Goal: Transaction & Acquisition: Book appointment/travel/reservation

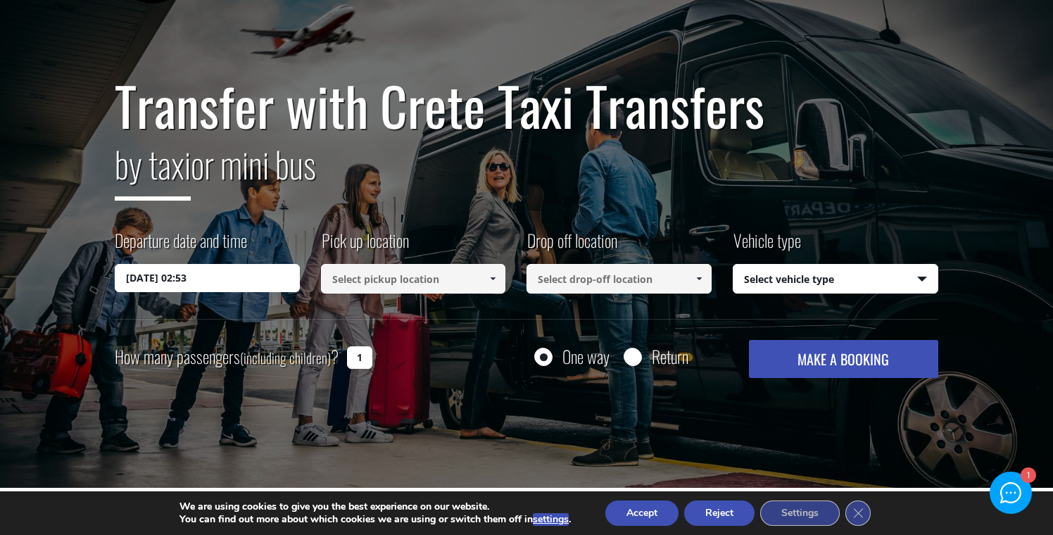
scroll to position [76, 0]
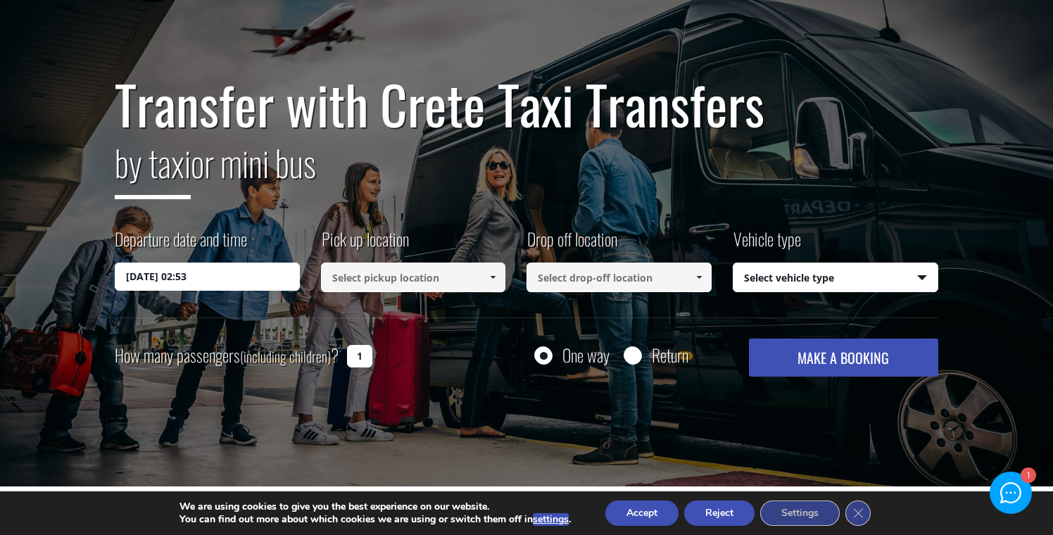
click at [247, 280] on input "[DATE] 02:53" at bounding box center [207, 276] width 185 height 28
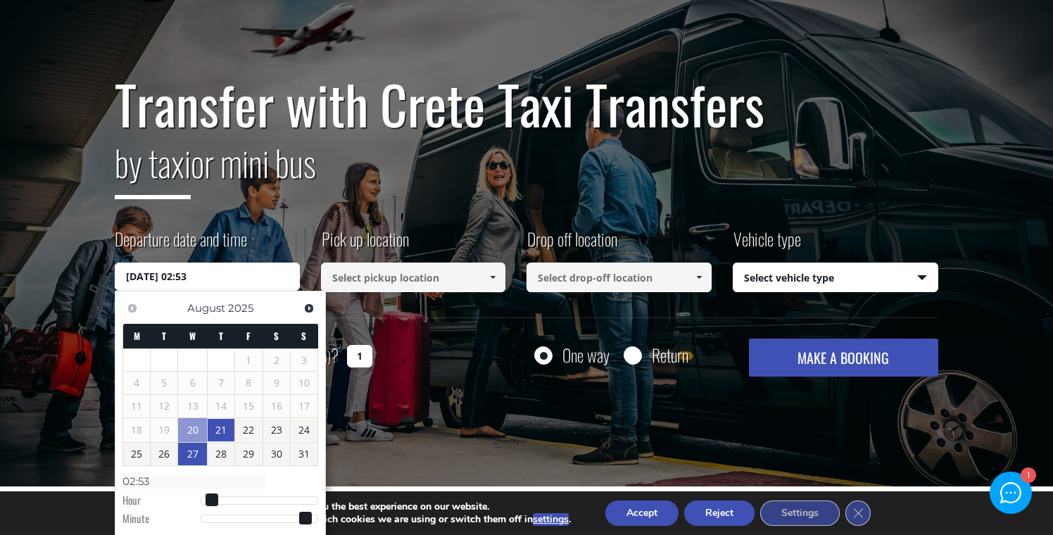
click at [198, 454] on link "27" at bounding box center [192, 454] width 29 height 23
type input "[DATE] 01:00"
type input "01:00"
type input "[DATE] 02:00"
type input "02:00"
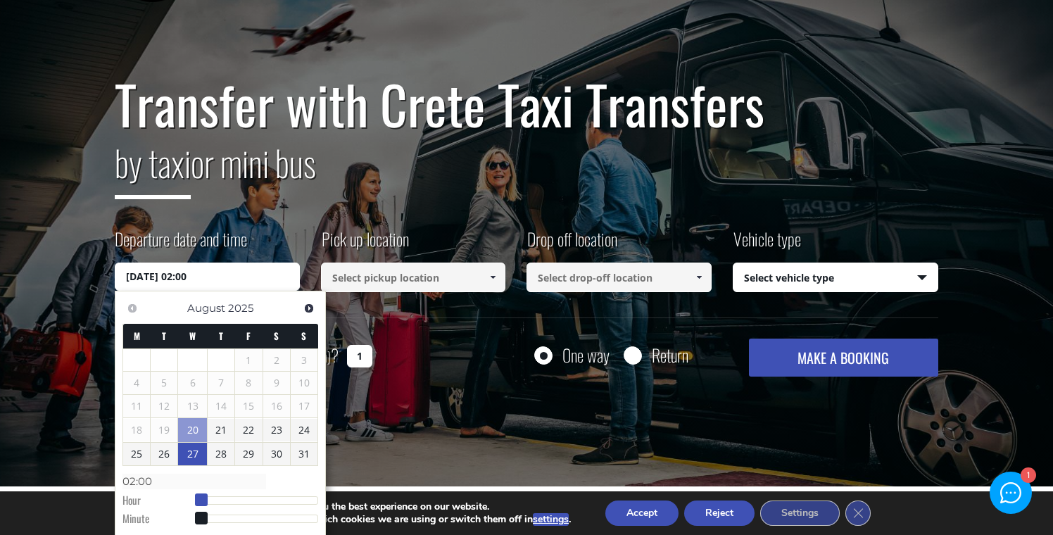
type input "[DATE] 03:00"
type input "03:00"
type input "[DATE] 04:00"
type input "04:00"
type input "[DATE] 05:00"
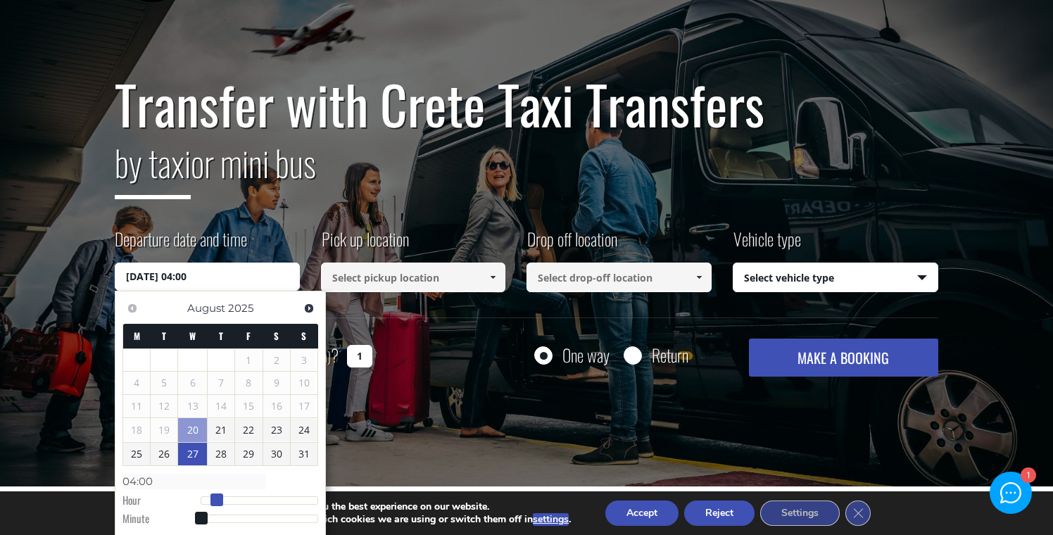
type input "05:00"
type input "[DATE] 06:00"
type input "06:00"
type input "[DATE] 07:00"
type input "07:00"
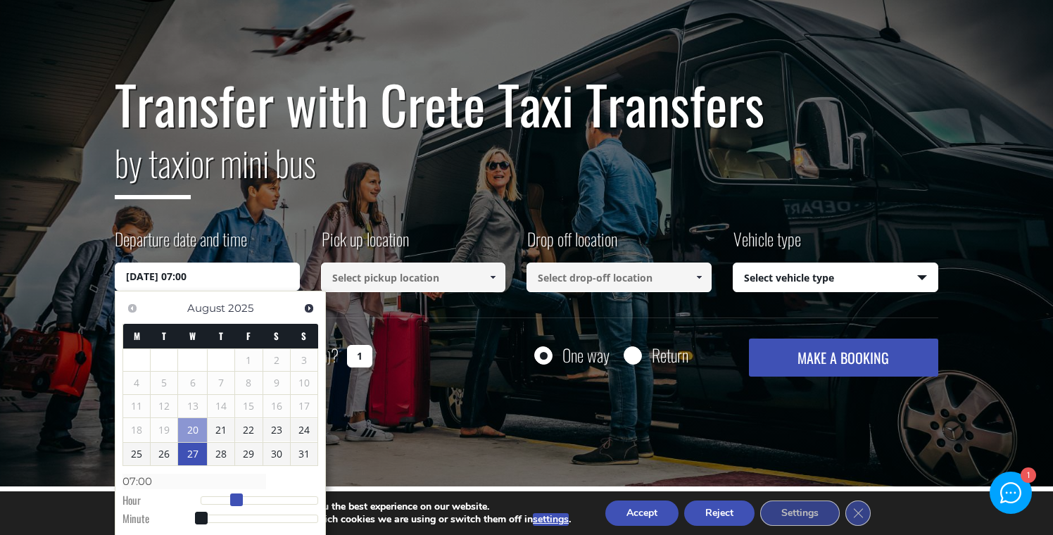
type input "[DATE] 08:00"
type input "08:00"
type input "[DATE] 09:00"
type input "09:00"
type input "[DATE] 10:00"
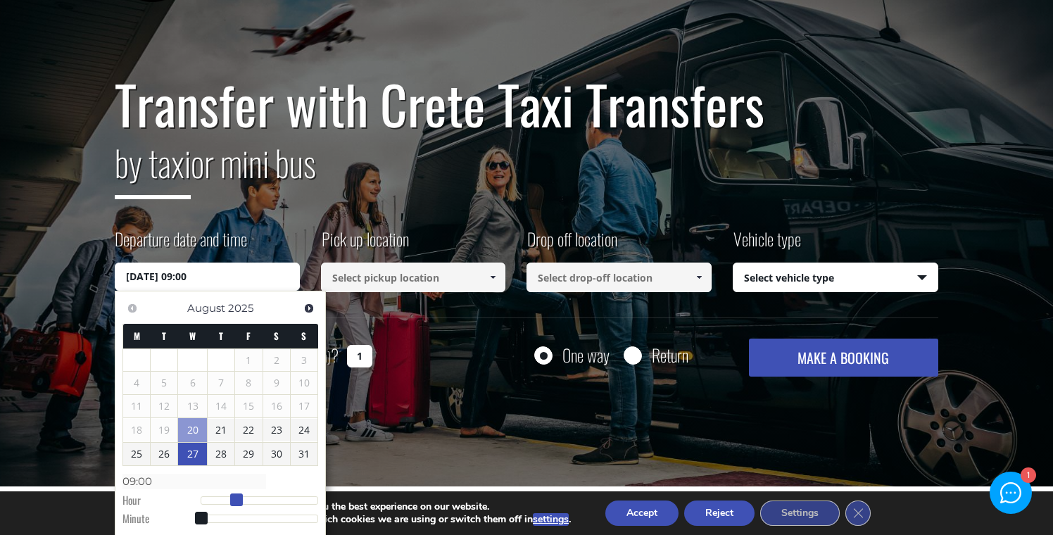
type input "10:00"
type input "[DATE] 11:00"
type input "11:00"
type input "[DATE] 12:00"
type input "12:00"
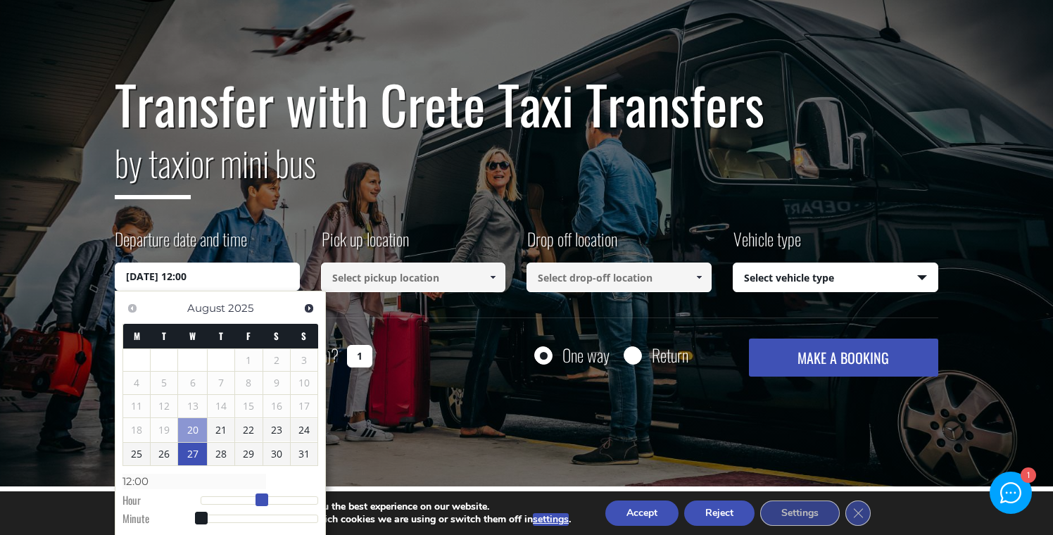
type input "[DATE] 13:00"
type input "13:00"
type input "[DATE] 14:00"
type input "14:00"
type input "[DATE] 15:00"
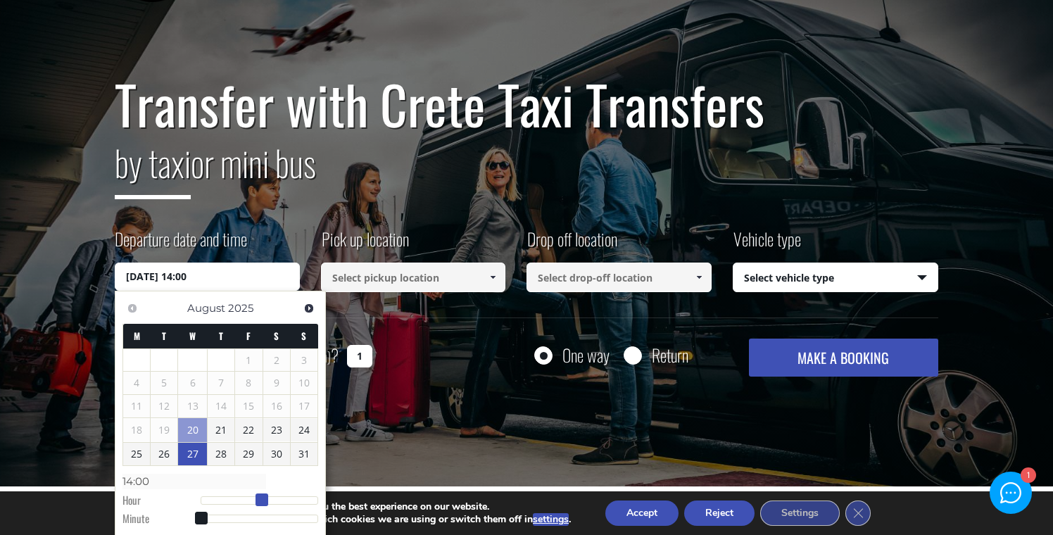
type input "15:00"
type input "[DATE] 16:00"
type input "16:00"
type input "[DATE] 17:00"
type input "17:00"
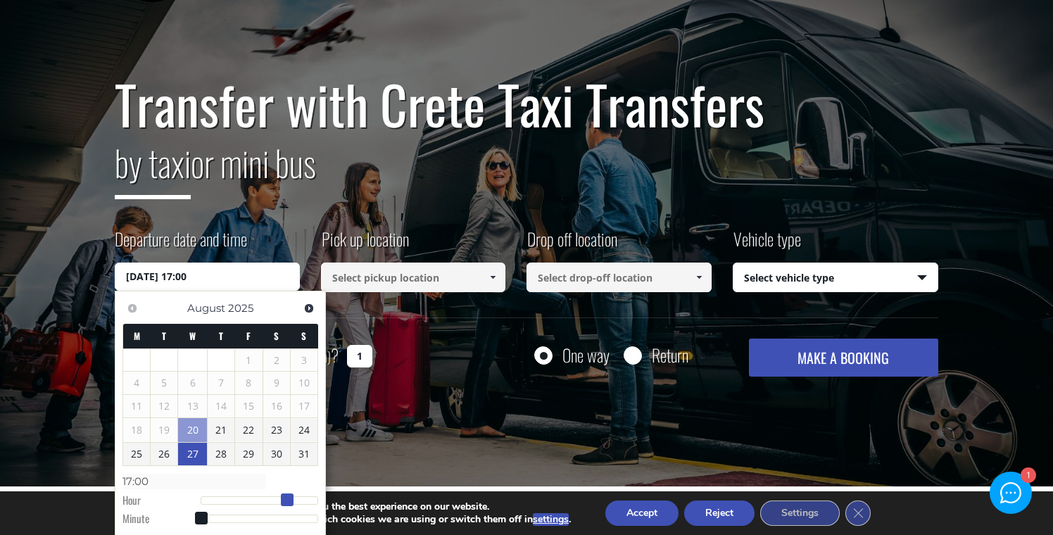
type input "[DATE] 18:00"
type input "18:00"
drag, startPoint x: 203, startPoint y: 500, endPoint x: 293, endPoint y: 497, distance: 90.1
click at [293, 497] on span at bounding box center [292, 499] width 13 height 13
type input "[DATE] 18:01"
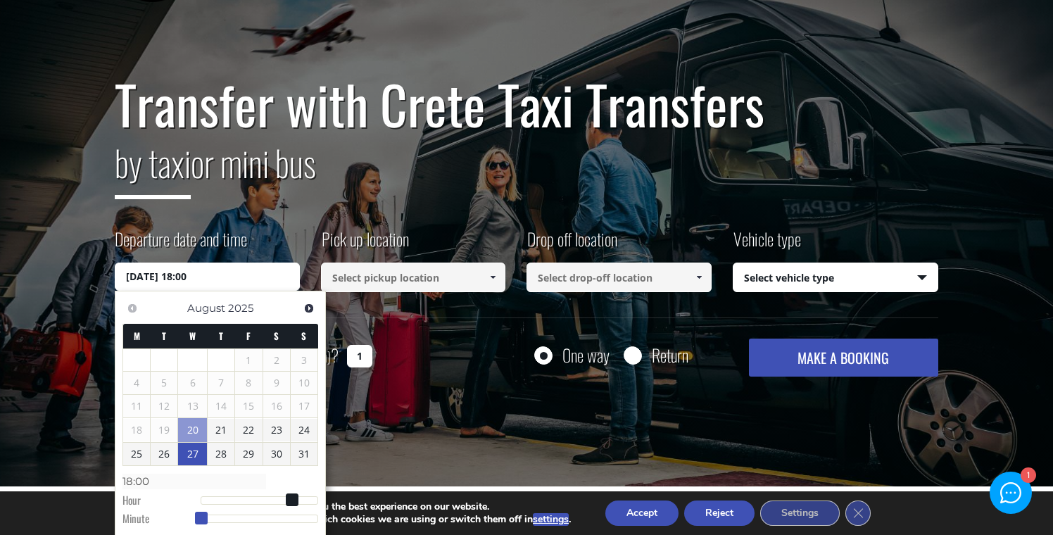
type input "18:01"
type input "[DATE] 18:02"
type input "18:02"
type input "[DATE] 18:03"
type input "18:03"
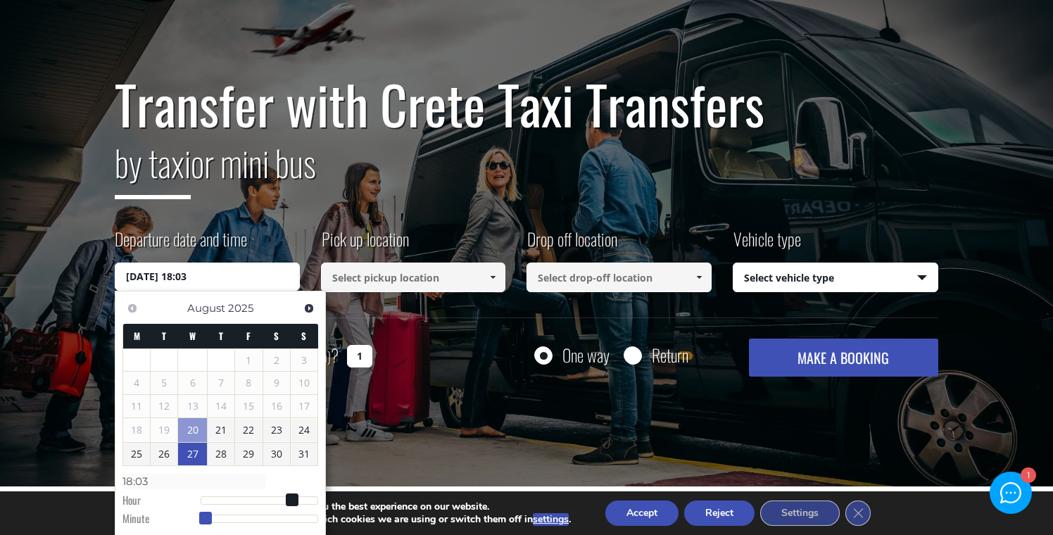
type input "[DATE] 18:04"
type input "18:04"
type input "[DATE] 18:05"
type input "18:05"
type input "[DATE] 18:06"
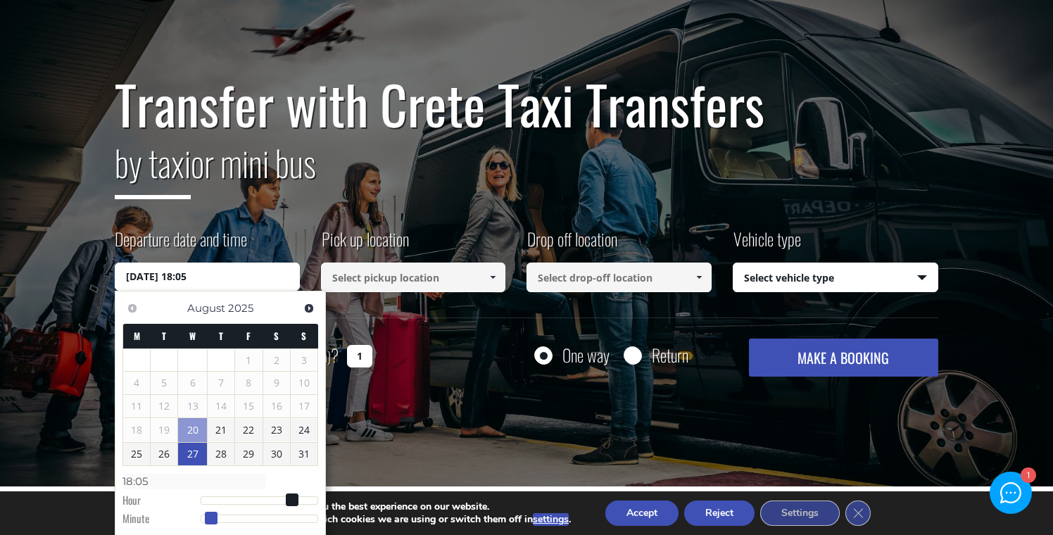
type input "18:06"
type input "[DATE] 18:07"
type input "18:07"
type input "[DATE] 18:08"
type input "18:08"
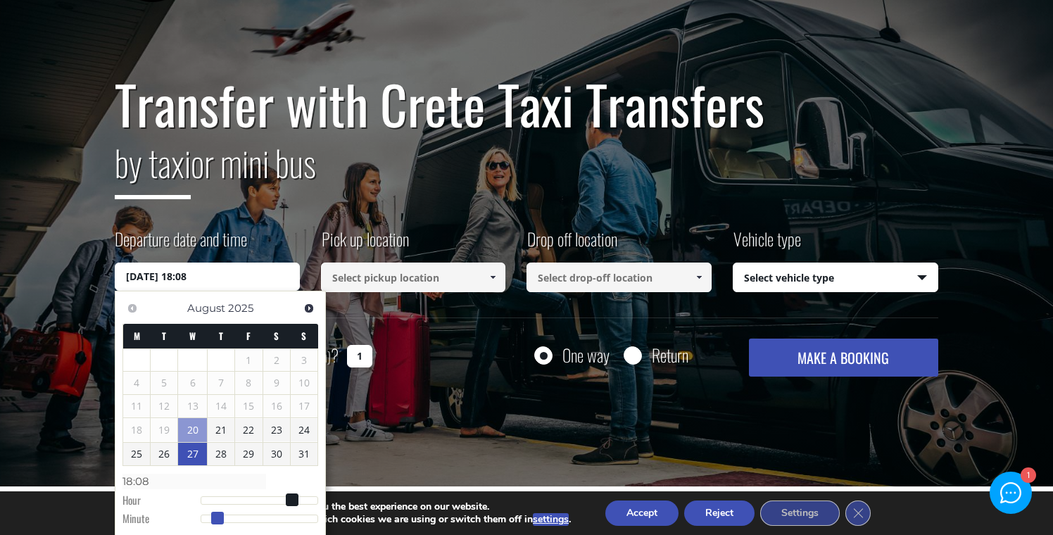
type input "[DATE] 18:09"
type input "18:09"
type input "[DATE] 18:10"
type input "18:10"
type input "[DATE] 18:11"
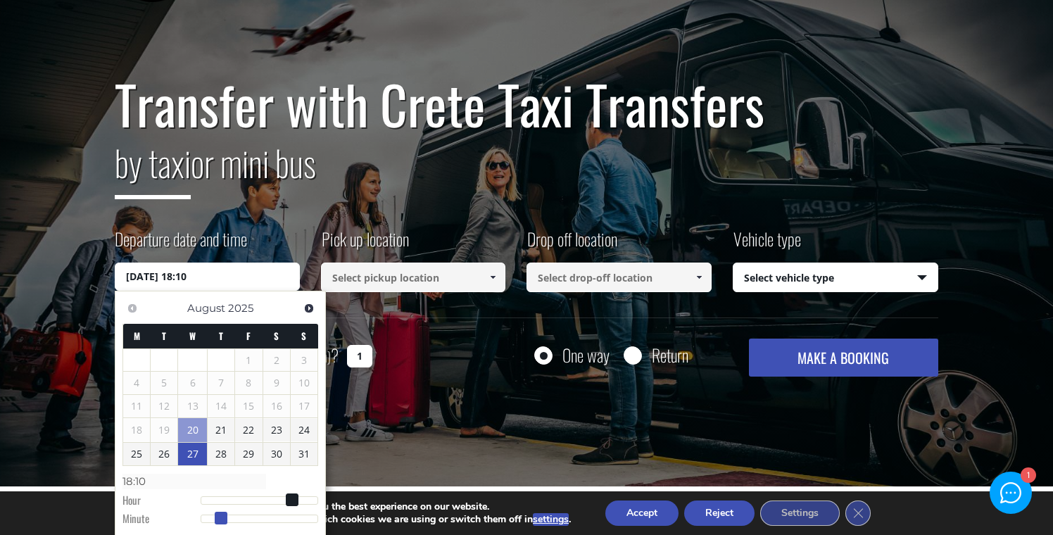
type input "18:11"
type input "[DATE] 18:12"
type input "18:12"
type input "[DATE] 18:13"
type input "18:13"
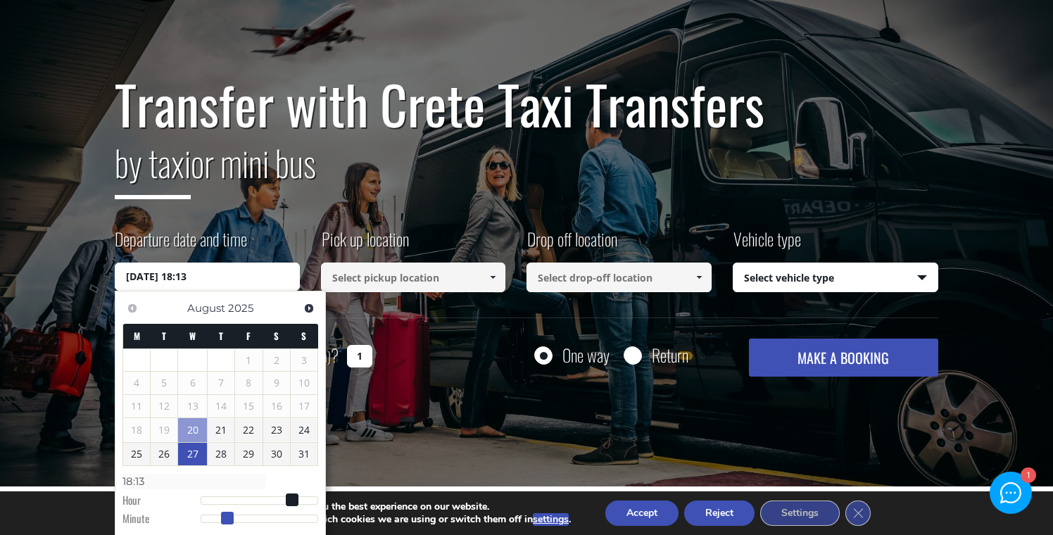
type input "[DATE] 18:14"
type input "18:14"
type input "[DATE] 18:15"
type input "18:15"
type input "[DATE] 18:16"
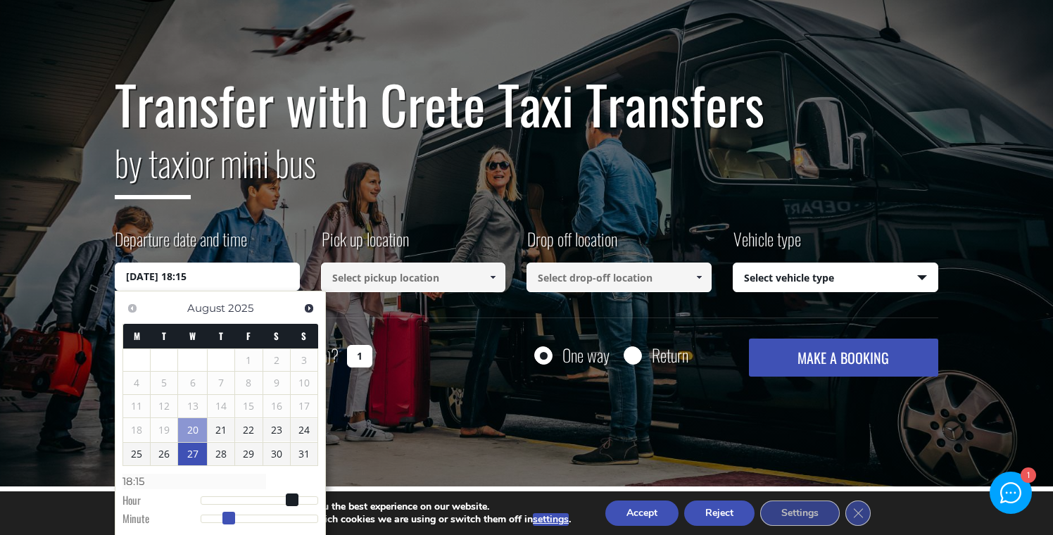
type input "18:16"
type input "[DATE] 18:17"
type input "18:17"
type input "[DATE] 18:18"
type input "18:18"
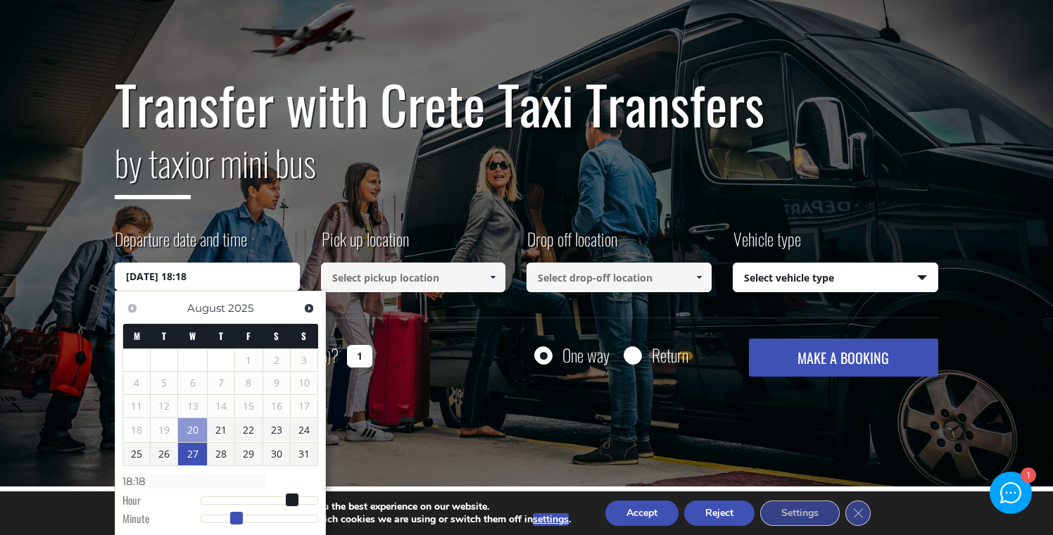
type input "[DATE] 18:19"
type input "18:19"
type input "[DATE] 18:20"
type input "18:20"
type input "[DATE] 18:21"
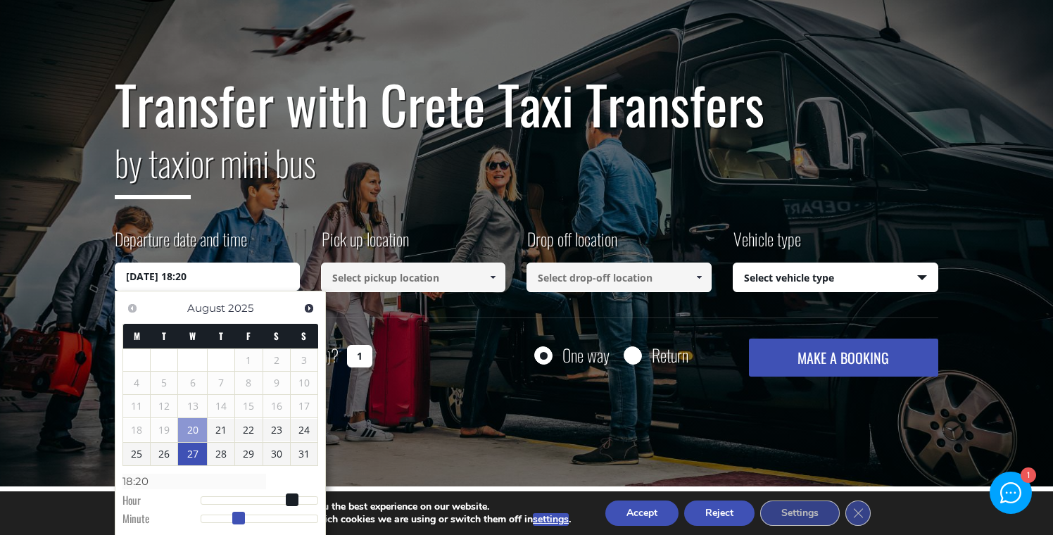
type input "18:21"
type input "[DATE] 18:22"
type input "18:22"
type input "[DATE] 18:23"
type input "18:23"
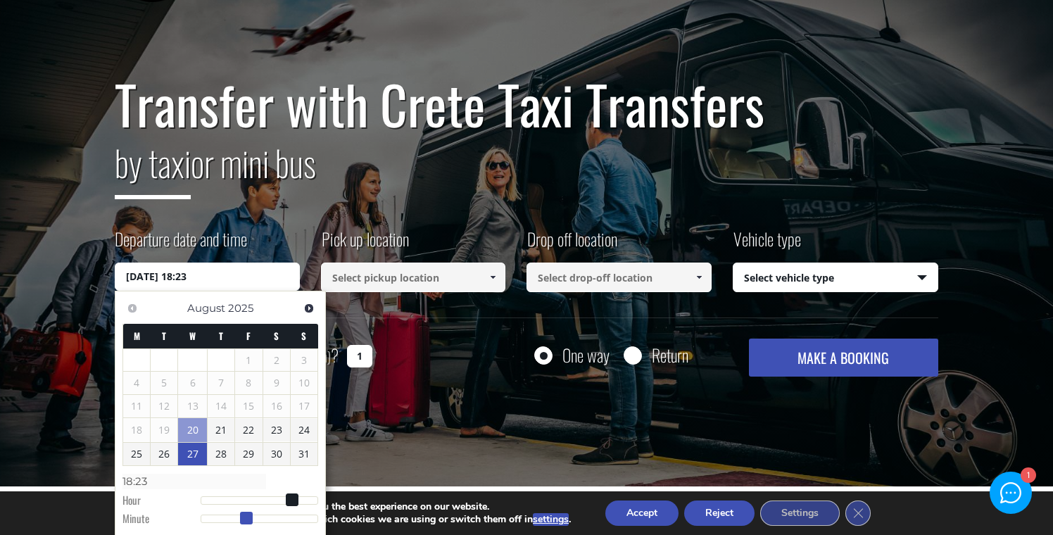
type input "[DATE] 18:24"
type input "18:24"
type input "[DATE] 18:25"
type input "18:25"
type input "[DATE] 18:26"
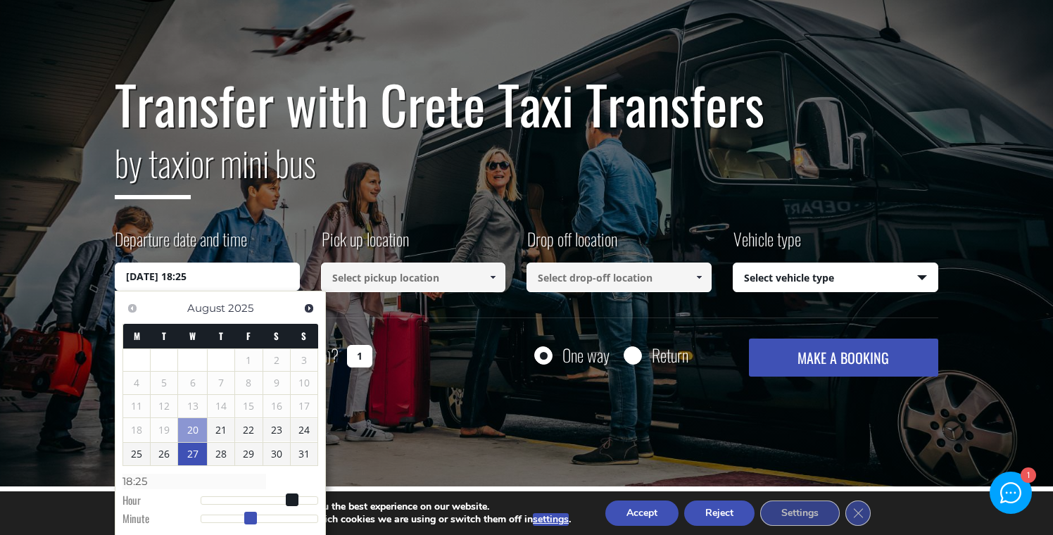
type input "18:26"
type input "[DATE] 18:27"
type input "18:27"
type input "[DATE] 18:28"
type input "18:28"
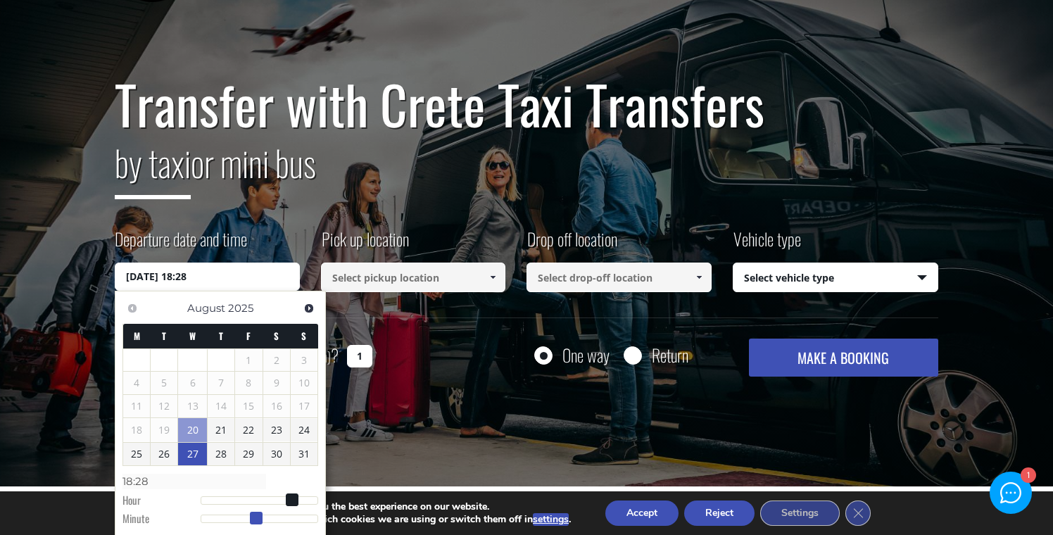
type input "[DATE] 18:29"
type input "18:29"
type input "[DATE] 18:30"
type input "18:30"
drag, startPoint x: 204, startPoint y: 520, endPoint x: 262, endPoint y: 518, distance: 58.4
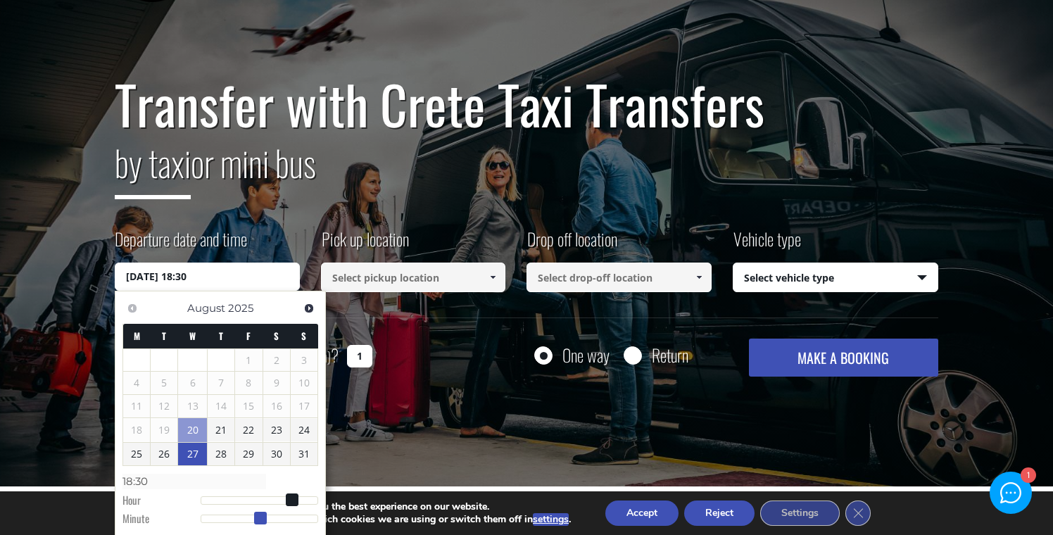
click at [262, 518] on span at bounding box center [260, 518] width 13 height 13
click at [479, 277] on input at bounding box center [413, 277] width 185 height 30
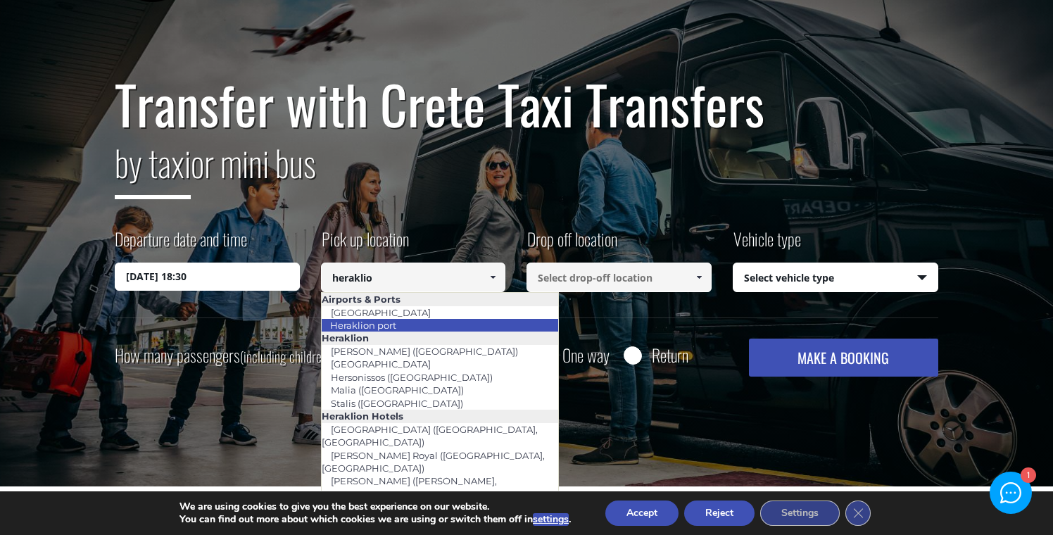
click at [391, 326] on link "Heraklion port" at bounding box center [363, 325] width 84 height 20
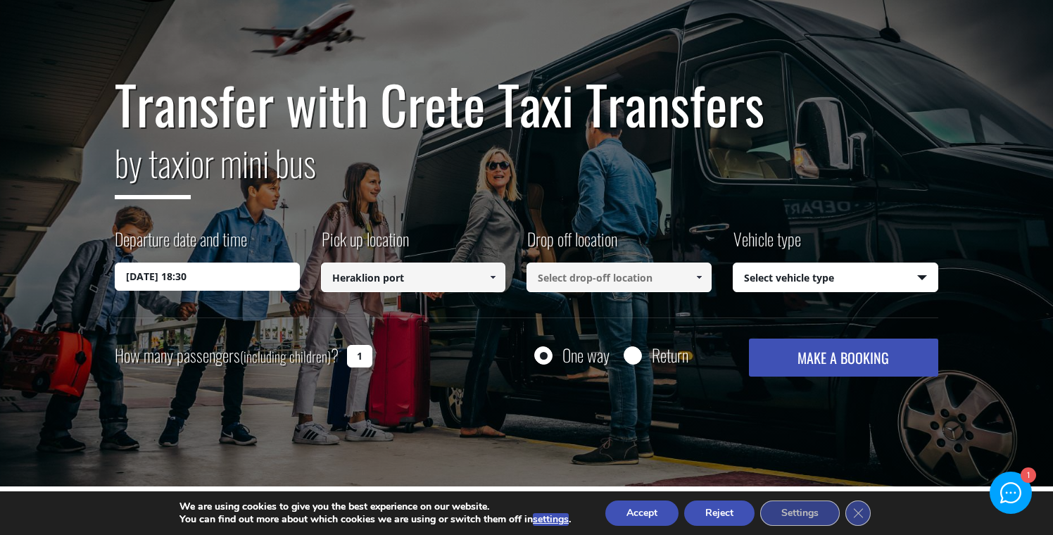
type input "Heraklion port"
click at [614, 286] on input at bounding box center [618, 277] width 185 height 30
paste input "Eparchiaki Odos Agiou [PERSON_NAME][GEOGRAPHIC_DATA], [GEOGRAPHIC_DATA], 72053,…"
type input "Eparchiaki Odos Agiou [PERSON_NAME], [GEOGRAPHIC_DATA], 72053, [GEOGRAPHIC_DATA]"
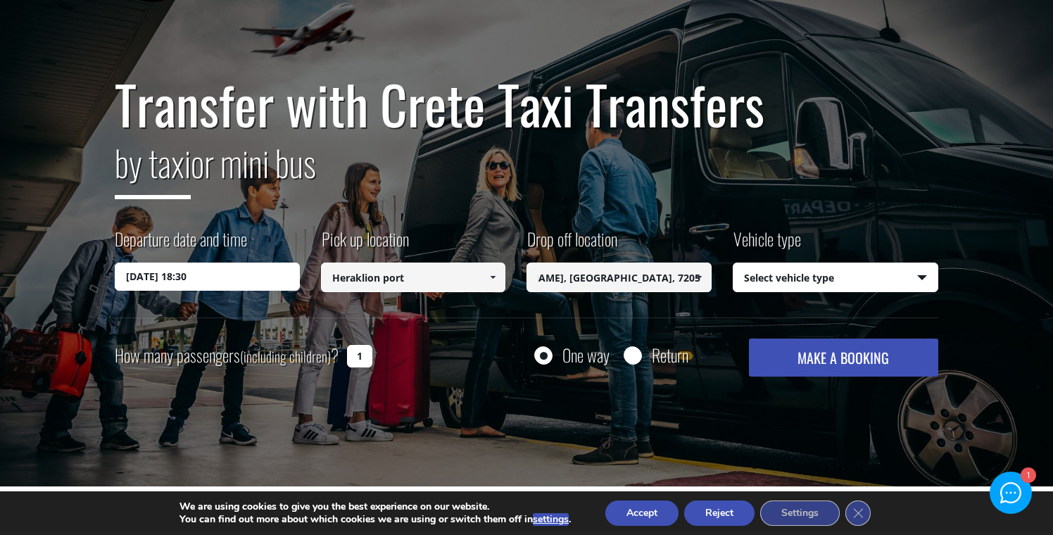
click at [863, 283] on select "Select vehicle type Taxi (4 passengers) Mercedes E Class Mini Van (7 passengers…" at bounding box center [835, 278] width 205 height 30
select select "540"
click at [733, 263] on select "Select vehicle type Taxi (4 passengers) Mercedes E Class Mini Van (7 passengers…" at bounding box center [835, 278] width 205 height 30
click at [360, 350] on input "1" at bounding box center [359, 356] width 25 height 23
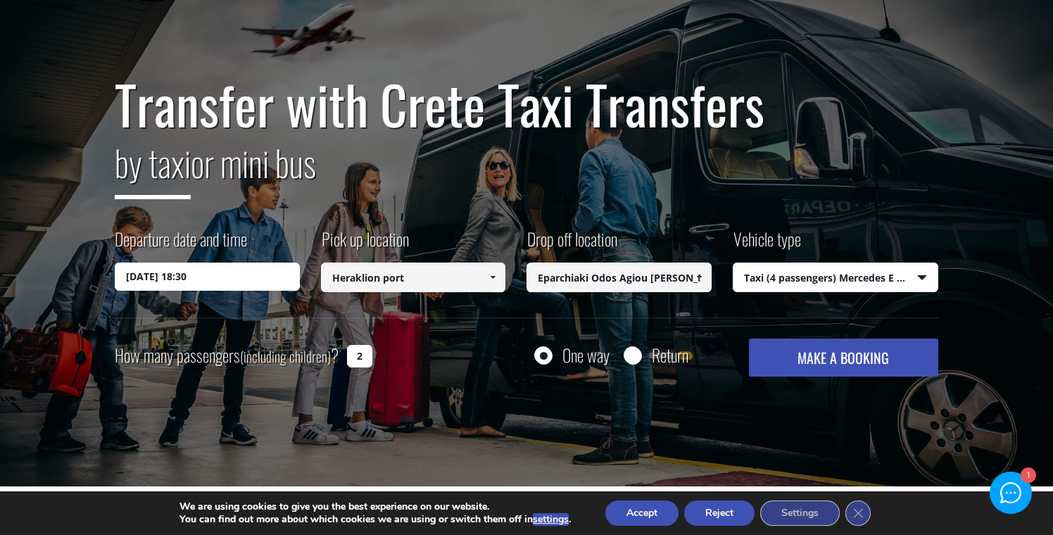
type input "2"
click at [825, 366] on button "MAKE A BOOKING" at bounding box center [843, 357] width 189 height 38
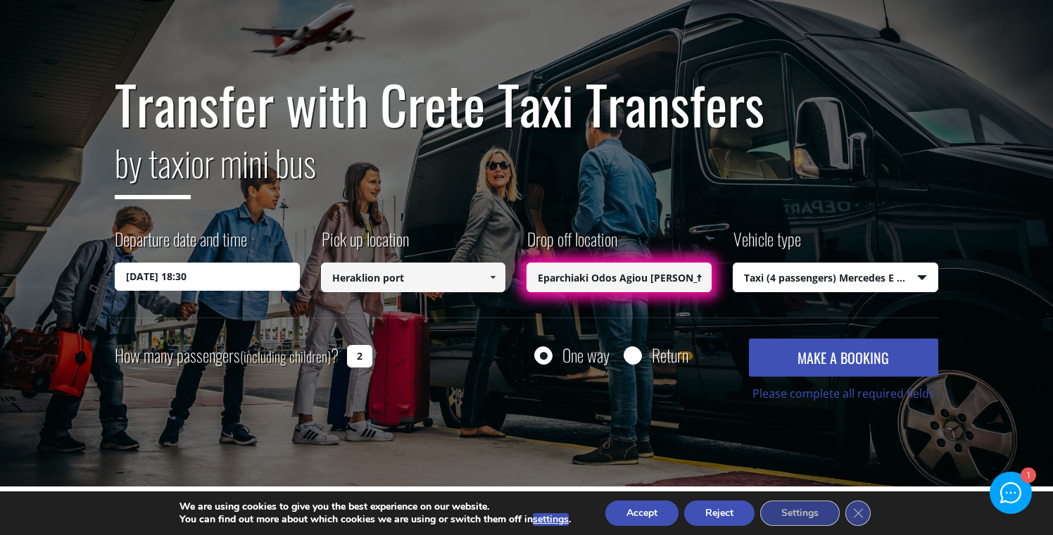
click at [619, 274] on input "Eparchiaki Odos Agiou [PERSON_NAME], [GEOGRAPHIC_DATA], 72053, [GEOGRAPHIC_DATA]" at bounding box center [618, 277] width 185 height 30
click at [702, 276] on span at bounding box center [698, 277] width 11 height 11
click at [547, 286] on input "elounda" at bounding box center [618, 277] width 185 height 30
drag, startPoint x: 635, startPoint y: 274, endPoint x: 528, endPoint y: 271, distance: 106.3
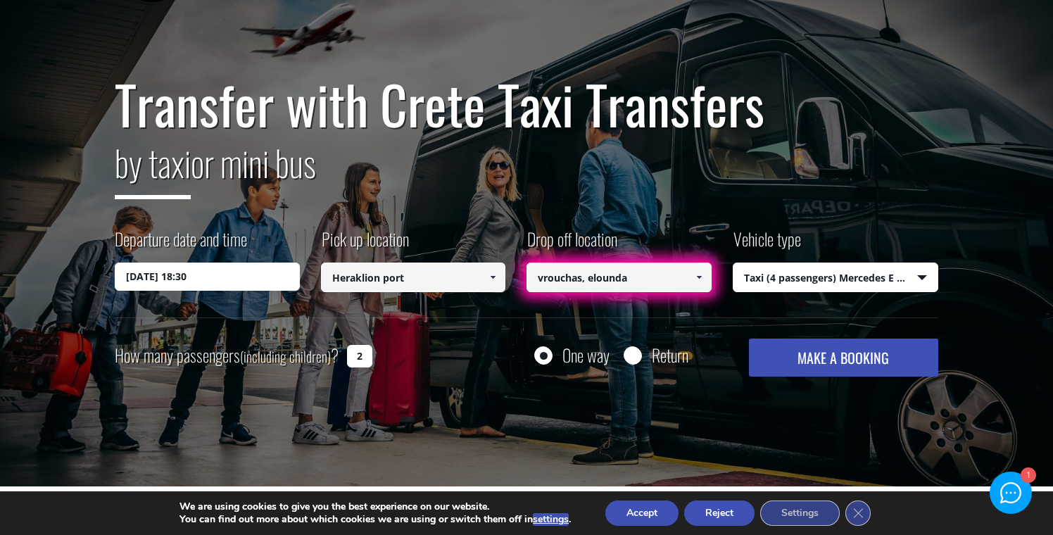
click at [528, 271] on input "vrouchas, elounda" at bounding box center [618, 277] width 185 height 30
paste input "Ag. [GEOGRAPHIC_DATA]"
drag, startPoint x: 618, startPoint y: 281, endPoint x: 507, endPoint y: 276, distance: 111.3
click at [507, 276] on div "Departure date and time [DATE] 18:30 Pick up location Select pickup location Se…" at bounding box center [526, 272] width 823 height 91
paste input "Schisma Elounta"
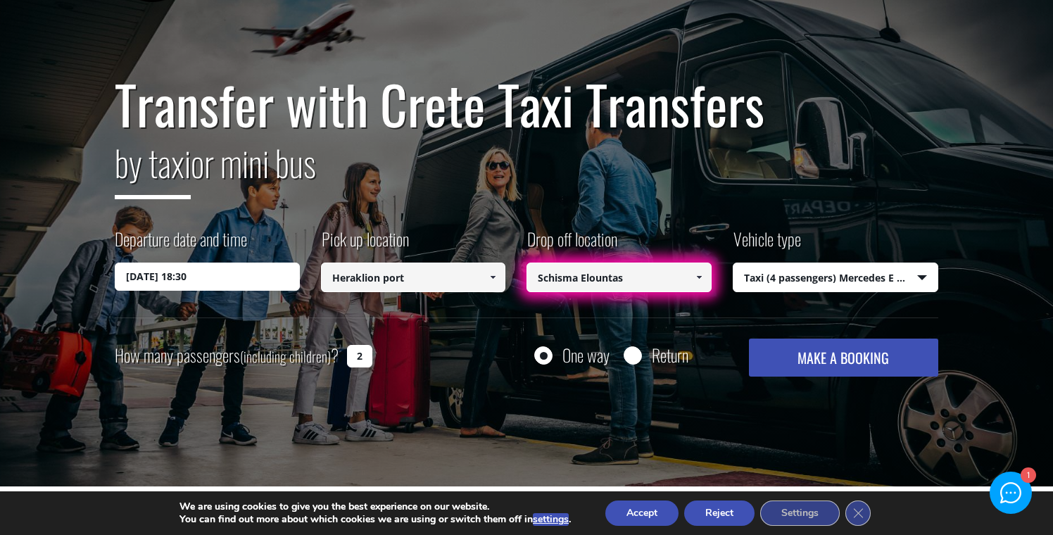
click at [749, 338] on button "MAKE A BOOKING" at bounding box center [843, 357] width 189 height 38
drag, startPoint x: 648, startPoint y: 281, endPoint x: 529, endPoint y: 277, distance: 119.0
click at [529, 277] on input "Schisma Elountas" at bounding box center [618, 277] width 185 height 30
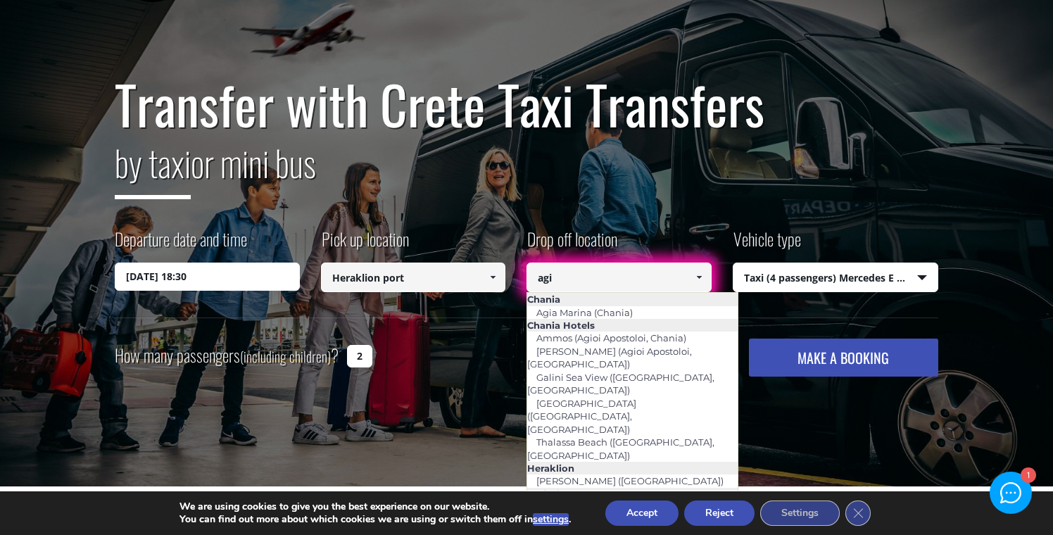
click at [594, 497] on link "[PERSON_NAME] (Lasithi)" at bounding box center [594, 507] width 137 height 20
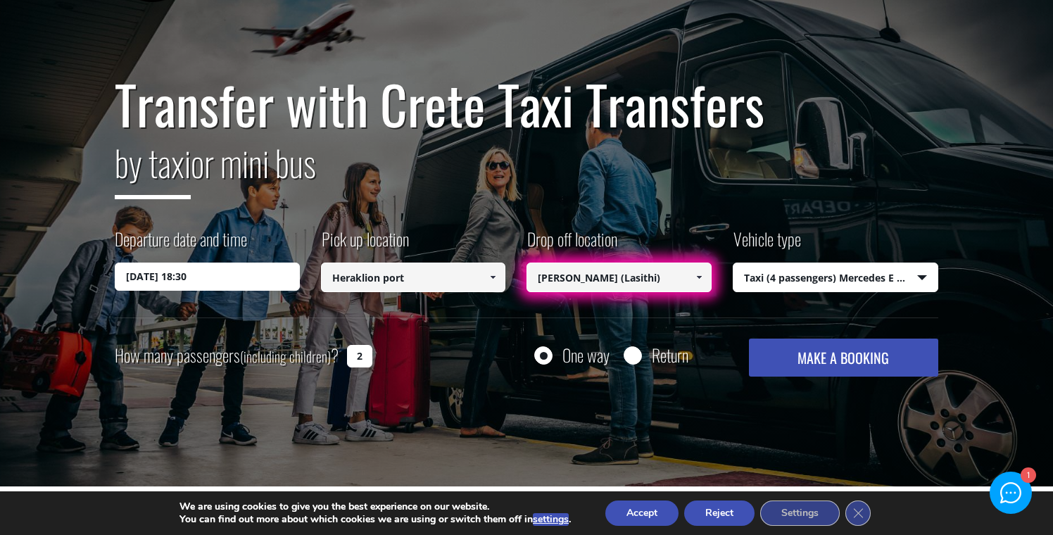
drag, startPoint x: 672, startPoint y: 279, endPoint x: 533, endPoint y: 278, distance: 138.6
click at [533, 278] on input "[PERSON_NAME] (Lasithi)" at bounding box center [618, 277] width 185 height 30
type input "[PERSON_NAME] (Lasithi)"
click at [846, 360] on button "MAKE A BOOKING" at bounding box center [843, 357] width 189 height 38
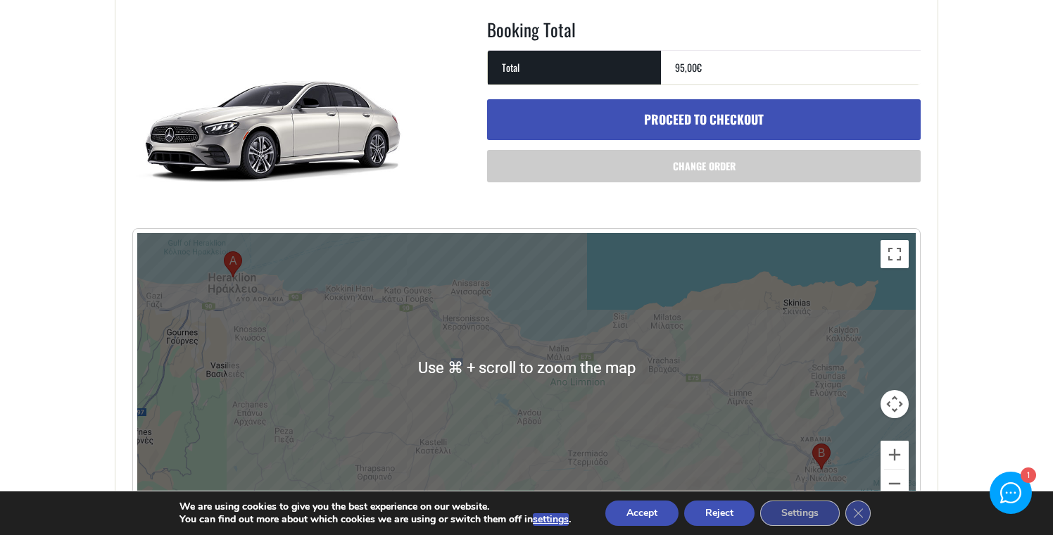
scroll to position [519, 0]
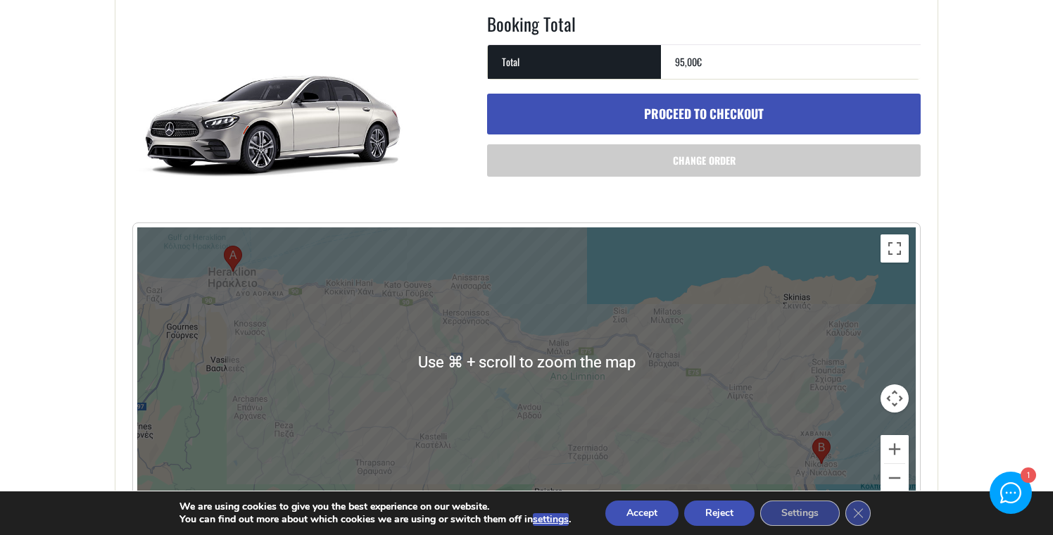
click at [520, 342] on div at bounding box center [526, 367] width 778 height 281
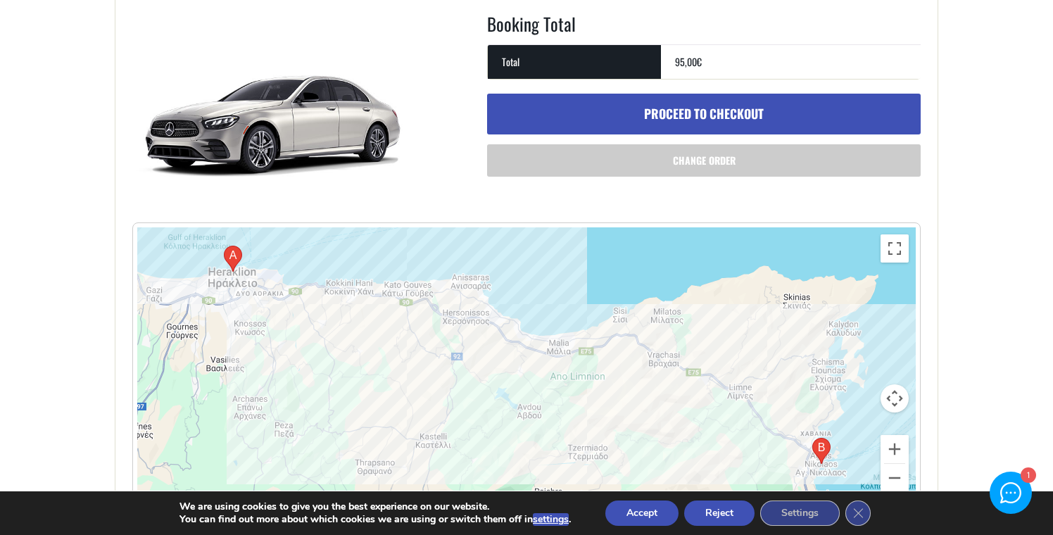
click at [469, 333] on div at bounding box center [526, 367] width 778 height 281
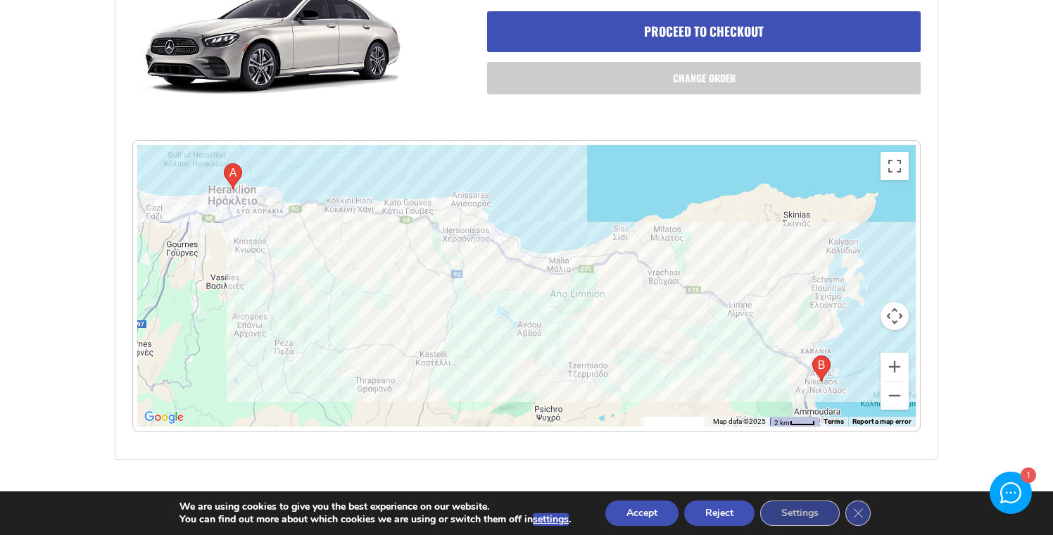
scroll to position [621, 0]
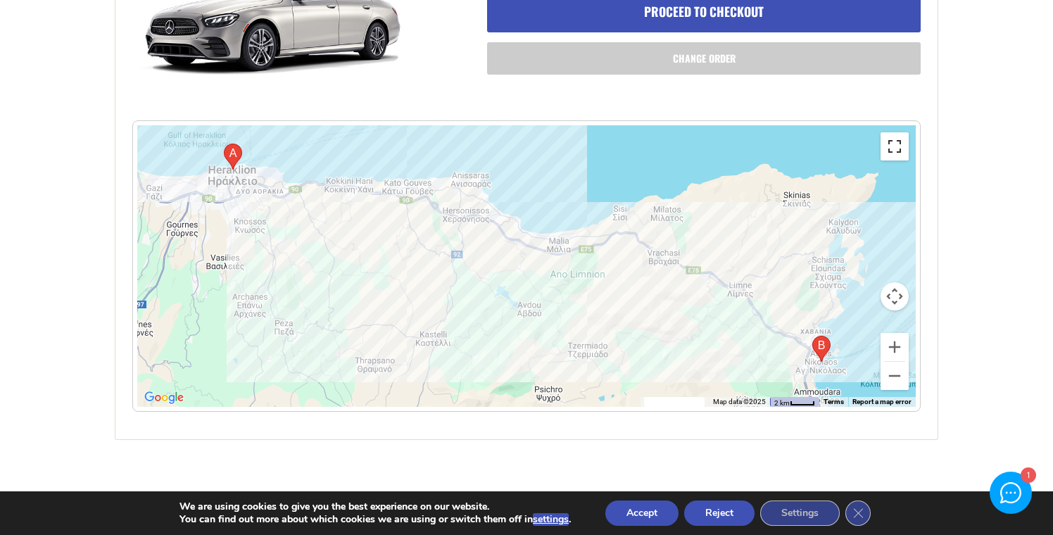
click at [897, 147] on button "Toggle fullscreen view" at bounding box center [894, 146] width 28 height 28
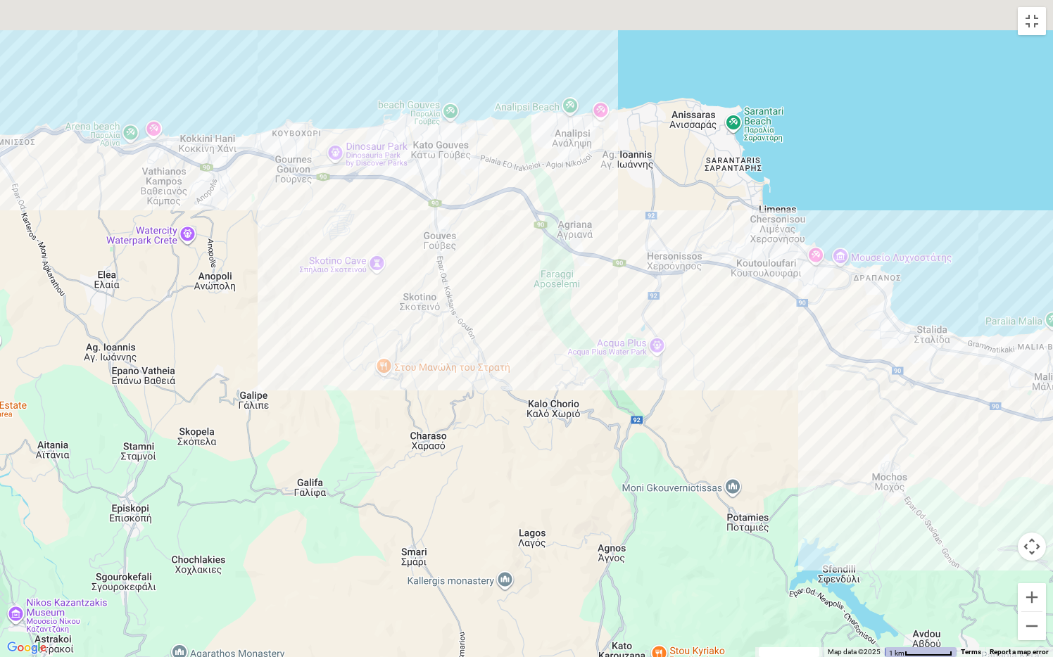
drag, startPoint x: 544, startPoint y: 250, endPoint x: 467, endPoint y: 432, distance: 197.1
click at [468, 432] on div at bounding box center [526, 328] width 1053 height 657
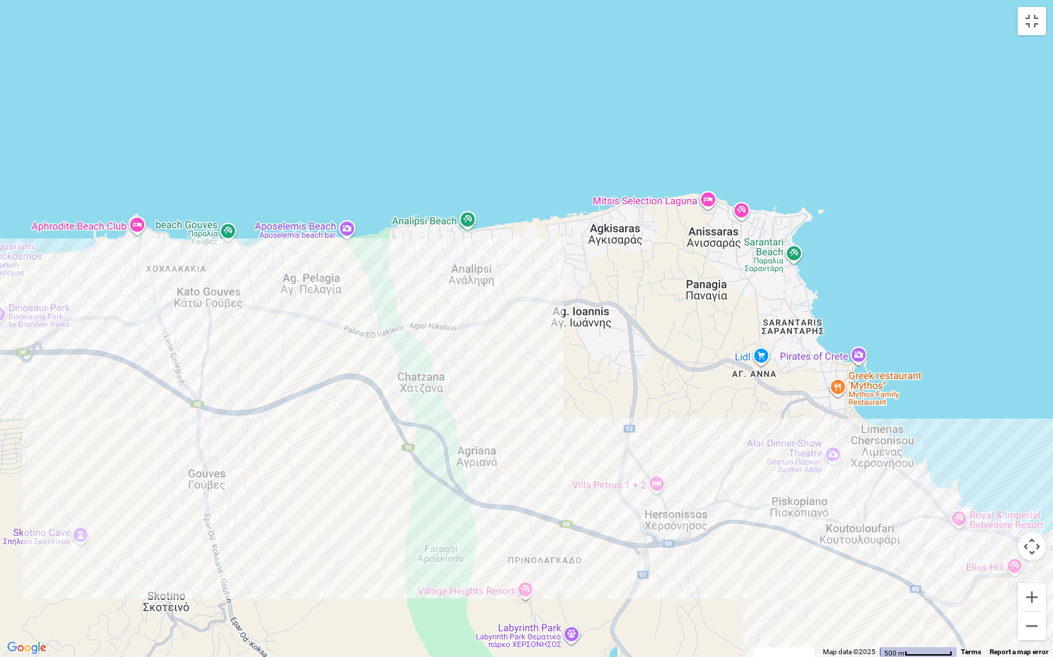
drag, startPoint x: 399, startPoint y: 98, endPoint x: 469, endPoint y: 255, distance: 172.6
click at [469, 253] on div at bounding box center [526, 328] width 1053 height 657
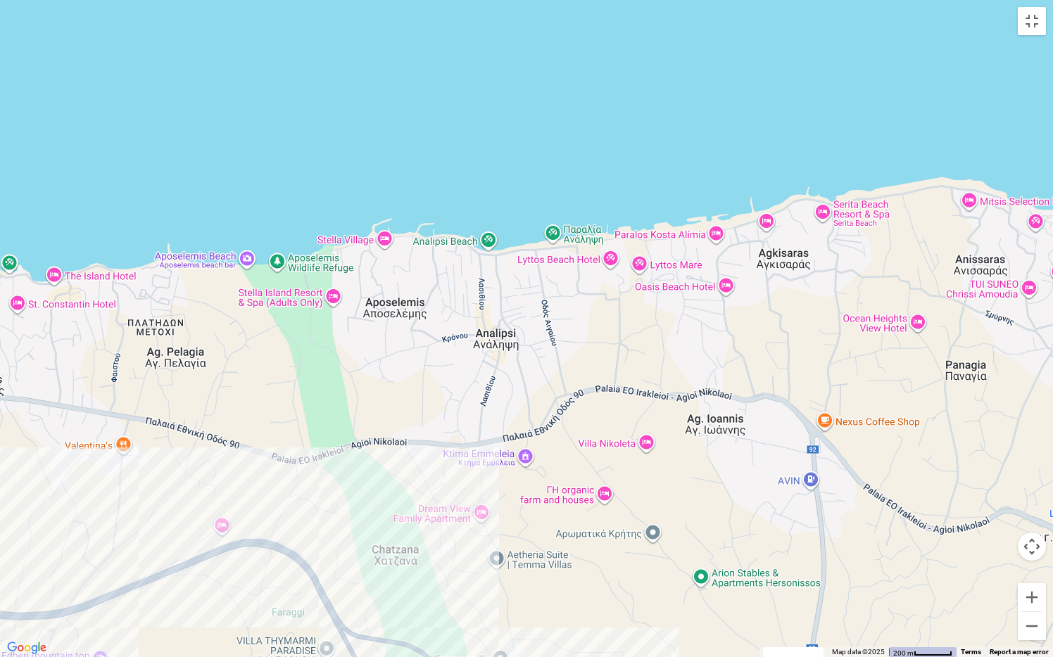
click at [248, 262] on div at bounding box center [526, 328] width 1053 height 657
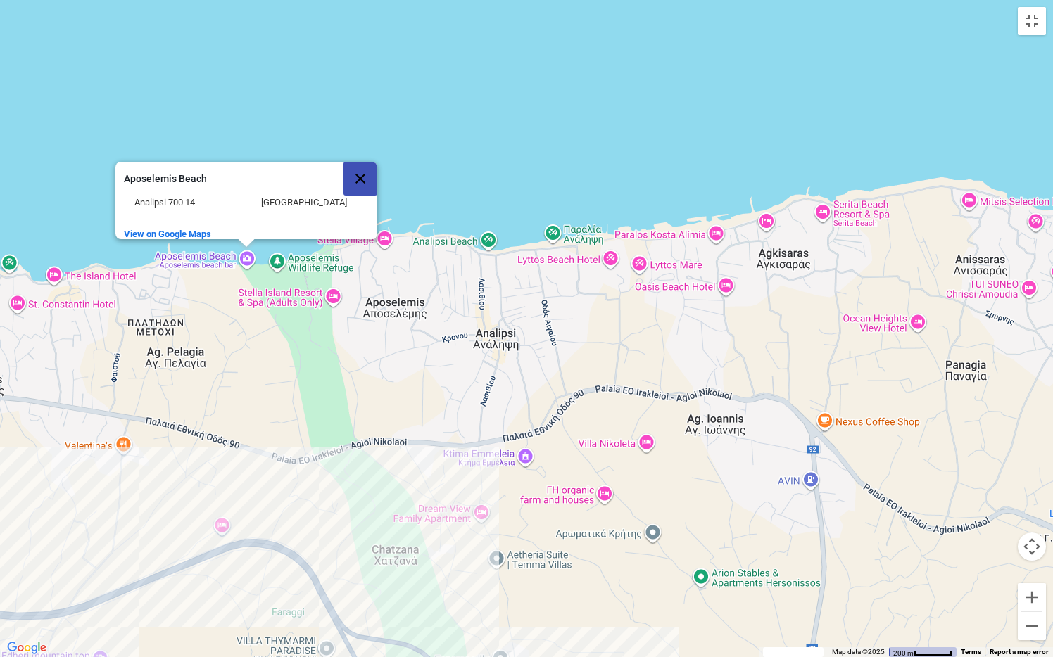
click at [363, 164] on button "Close" at bounding box center [360, 179] width 34 height 34
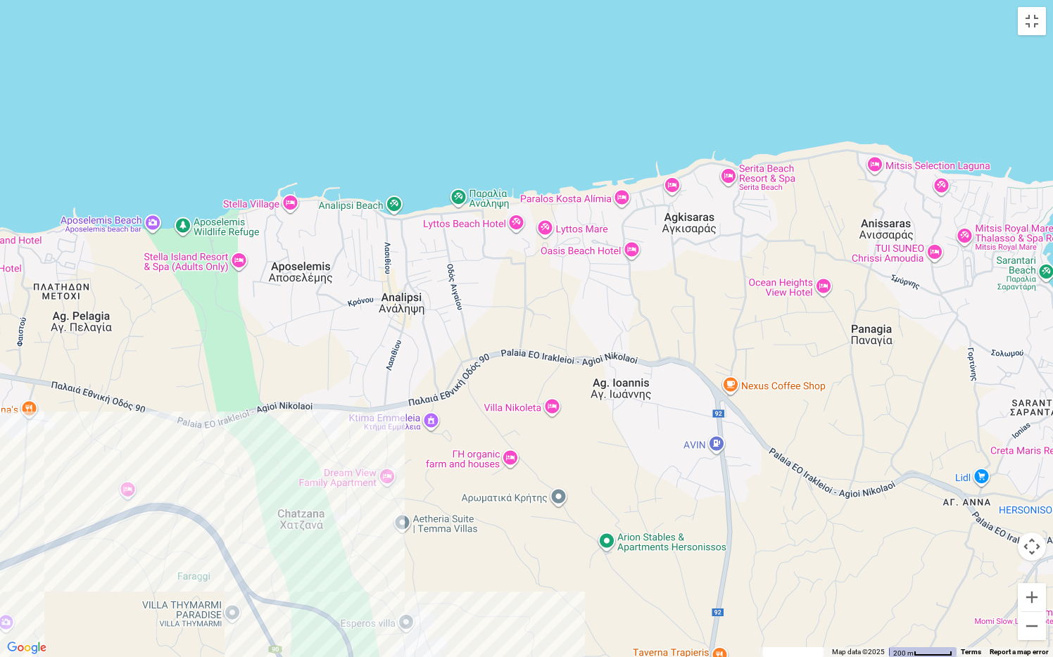
drag, startPoint x: 579, startPoint y: 305, endPoint x: 478, endPoint y: 267, distance: 107.6
click at [480, 268] on div at bounding box center [526, 328] width 1053 height 657
